Goal: Find specific page/section: Find specific page/section

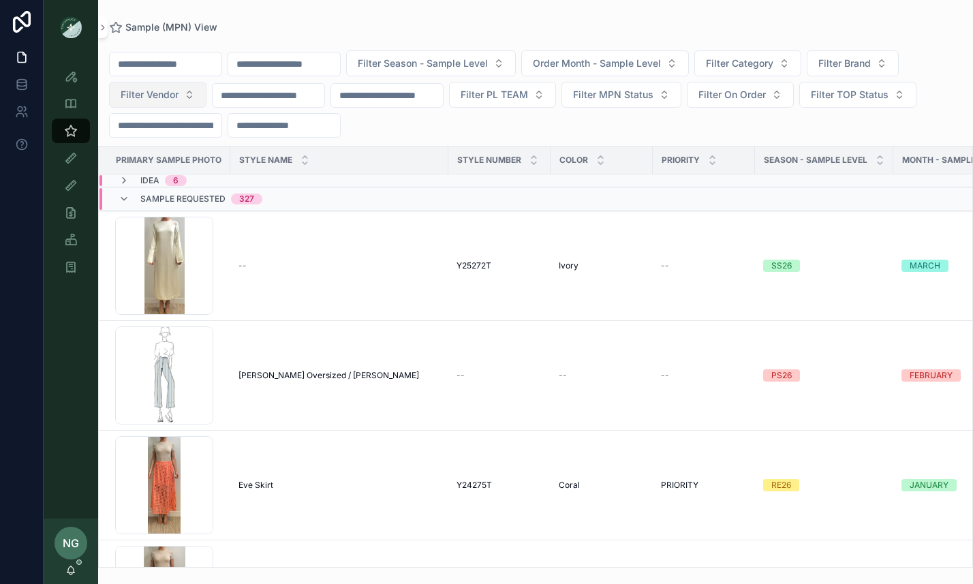
click at [205, 84] on button "Filter Vendor" at bounding box center [157, 95] width 97 height 26
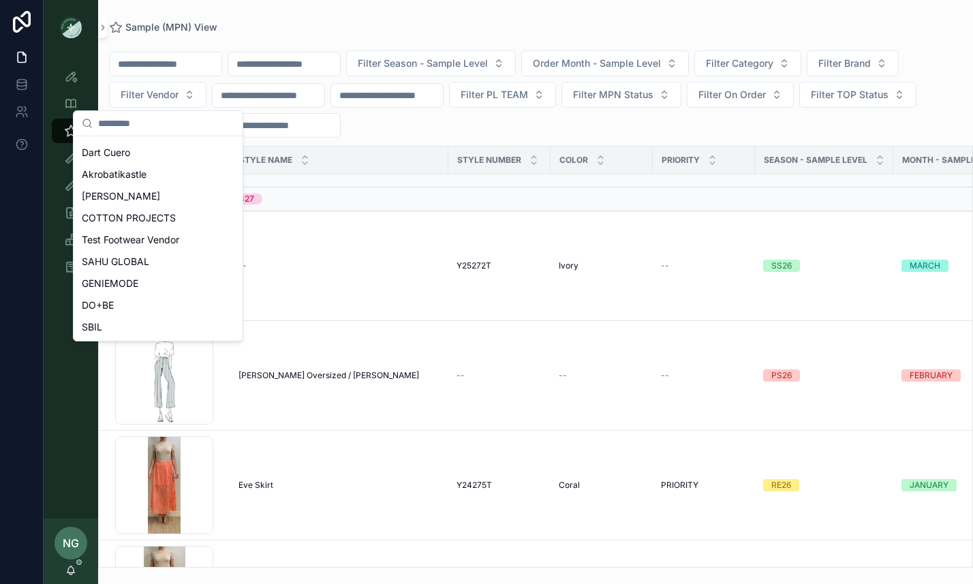
scroll to position [125, 0]
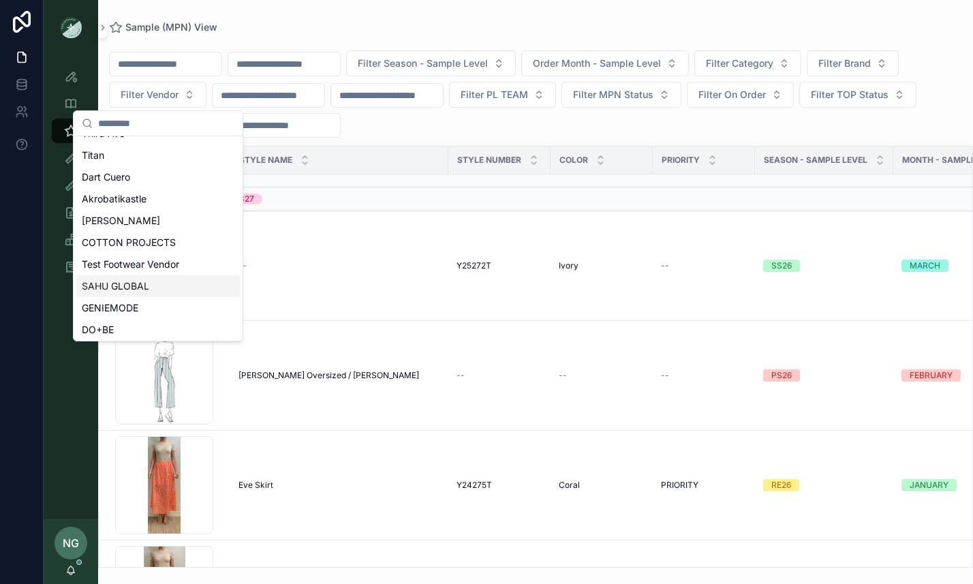
click at [140, 282] on span "SAHU GLOBAL" at bounding box center [115, 286] width 67 height 14
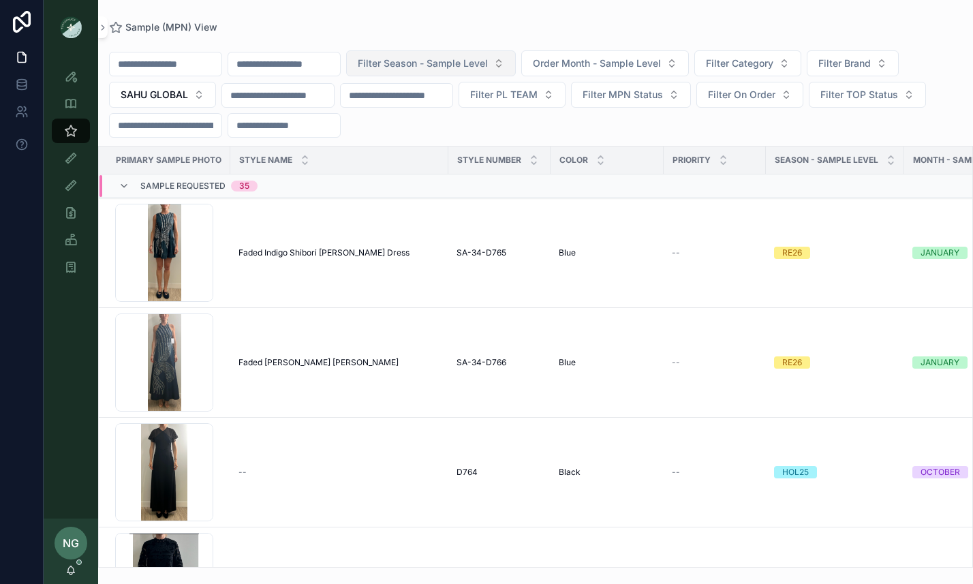
click at [445, 67] on span "Filter Season - Sample Level" at bounding box center [423, 64] width 130 height 14
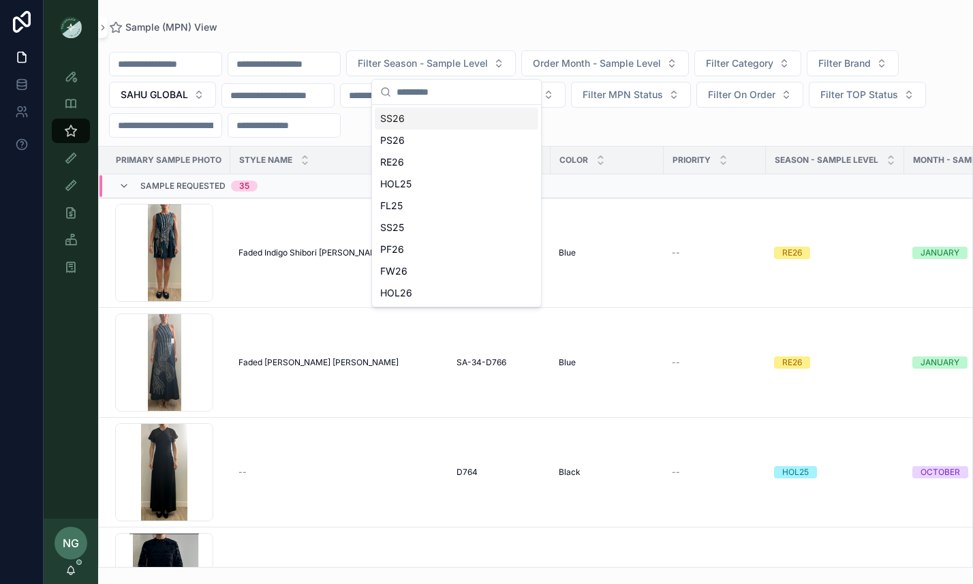
click at [430, 116] on div "SS26" at bounding box center [456, 119] width 163 height 22
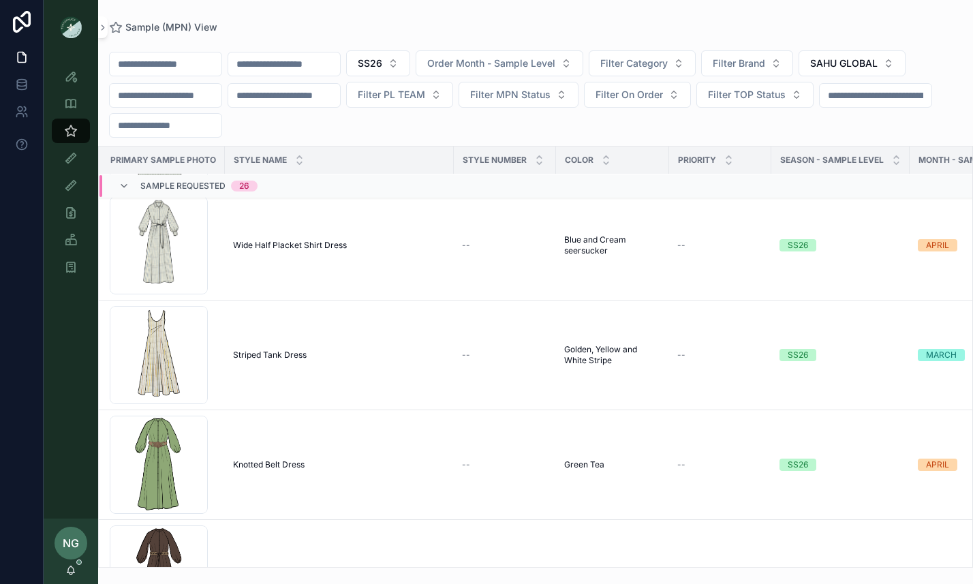
scroll to position [531, 5]
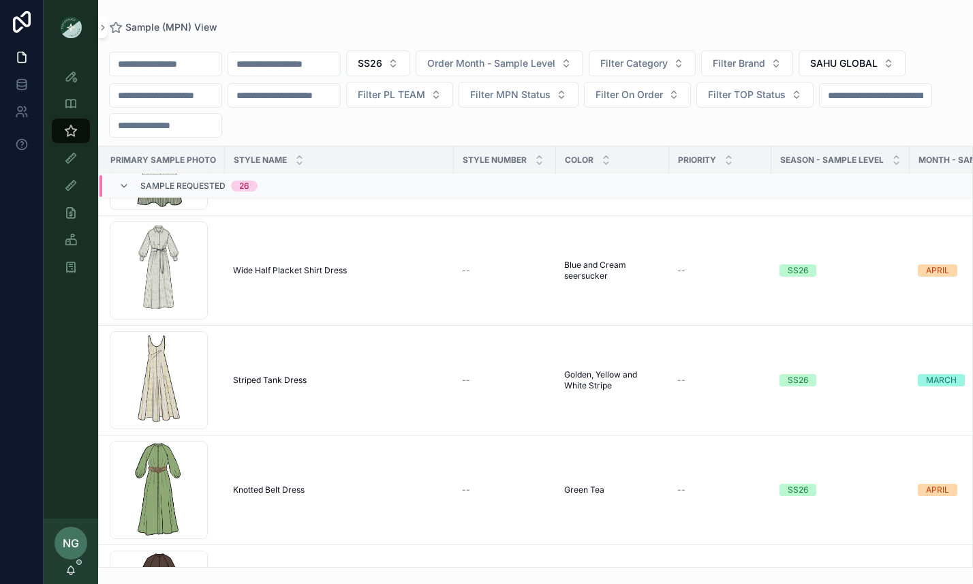
click at [430, 80] on div "SS26 Order Month - Sample Level Filter Category Filter Brand SAHU GLOBAL Filter…" at bounding box center [535, 93] width 874 height 87
click at [410, 67] on button "SS26" at bounding box center [378, 63] width 64 height 26
click at [385, 163] on div "PS26" at bounding box center [403, 162] width 163 height 22
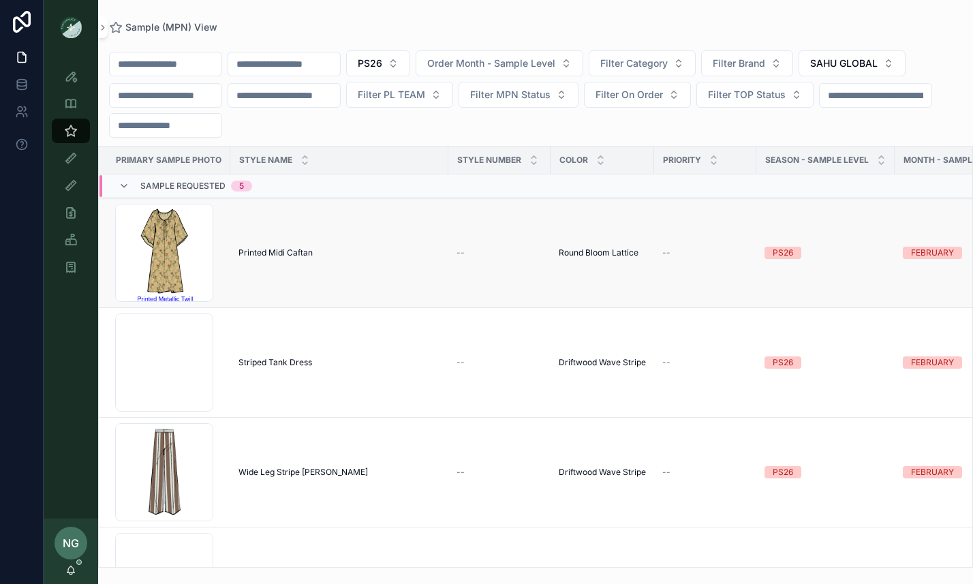
scroll to position [179, 0]
